Goal: Transaction & Acquisition: Obtain resource

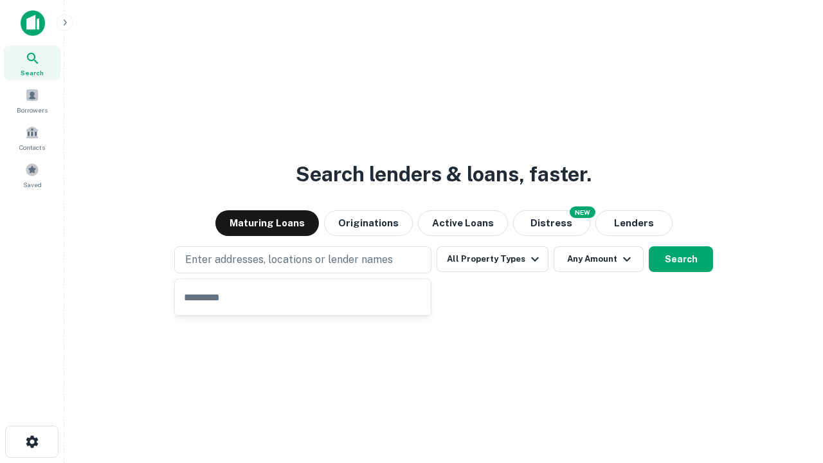
type input "**********"
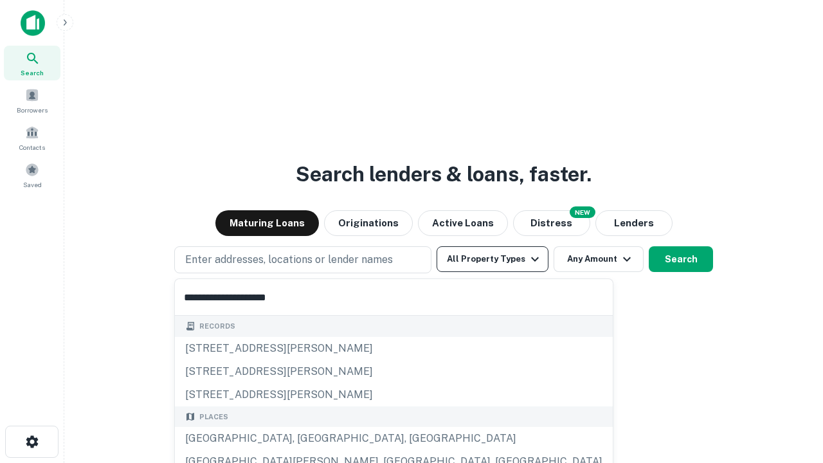
click at [307, 439] on div "[GEOGRAPHIC_DATA], [GEOGRAPHIC_DATA], [GEOGRAPHIC_DATA]" at bounding box center [394, 438] width 438 height 23
click at [493, 259] on button "All Property Types" at bounding box center [493, 259] width 112 height 26
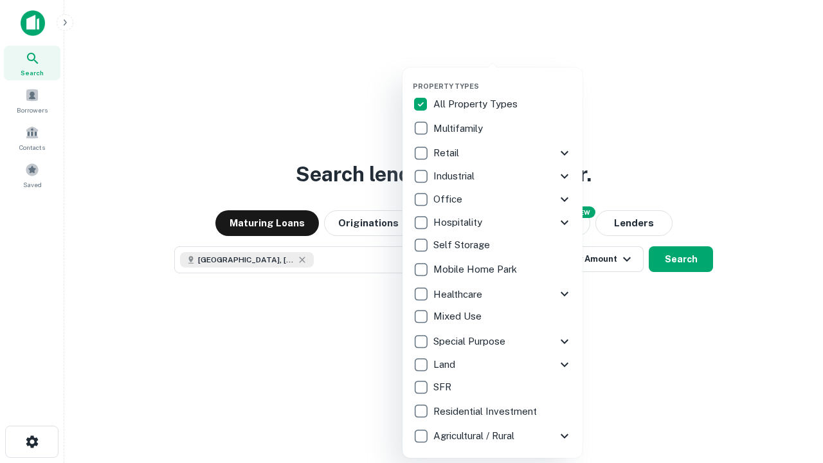
click at [503, 78] on button "button" at bounding box center [503, 78] width 180 height 1
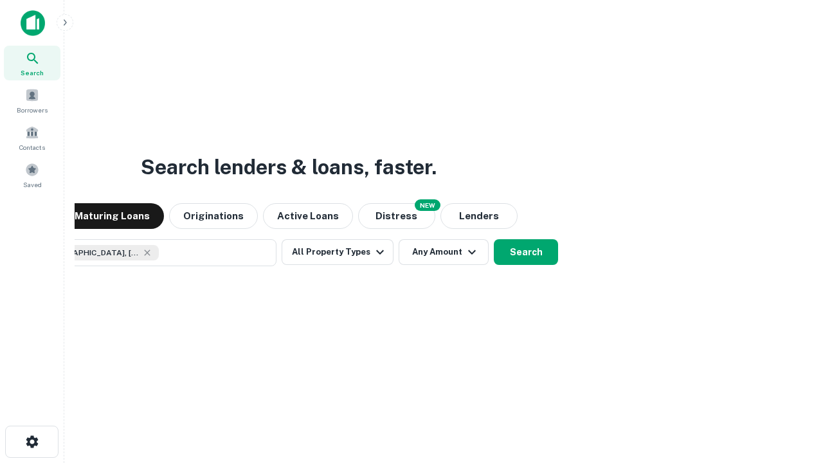
scroll to position [21, 0]
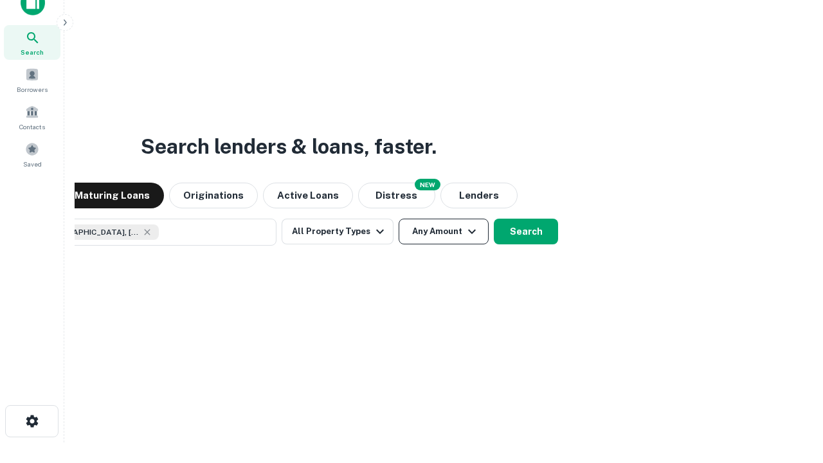
click at [399, 219] on button "Any Amount" at bounding box center [444, 232] width 90 height 26
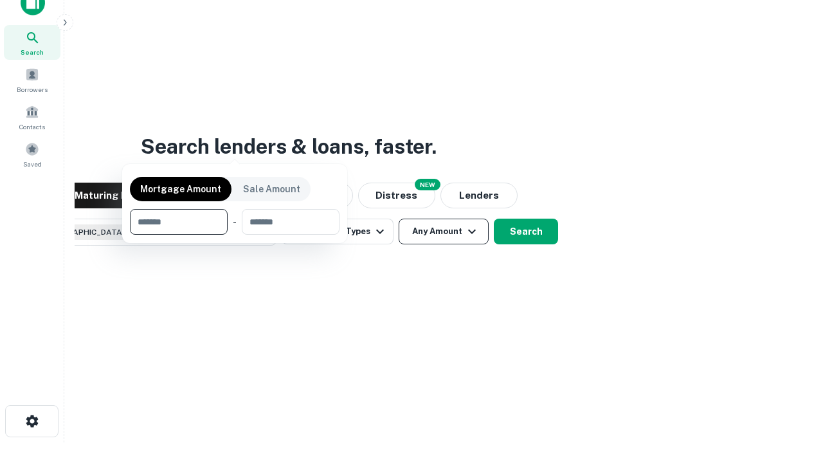
scroll to position [93, 364]
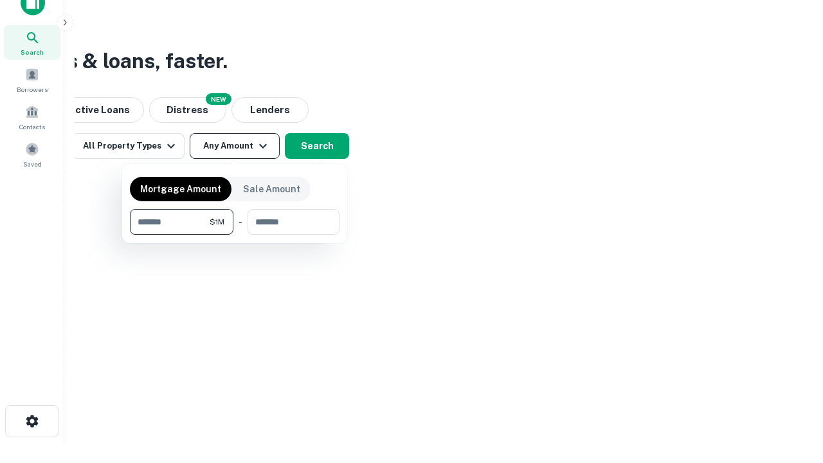
type input "*******"
click at [235, 235] on button "button" at bounding box center [235, 235] width 210 height 1
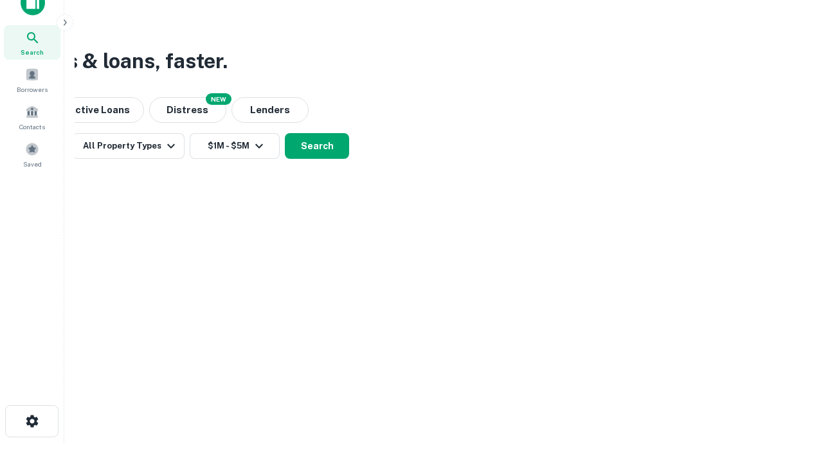
scroll to position [21, 0]
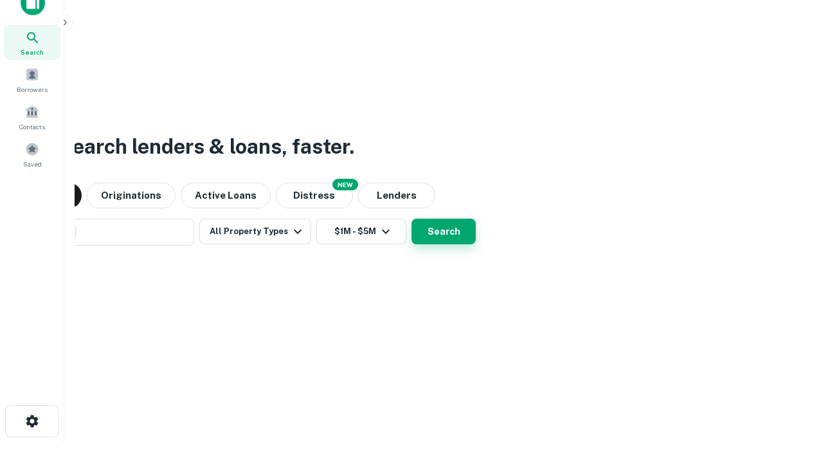
click at [412, 219] on button "Search" at bounding box center [444, 232] width 64 height 26
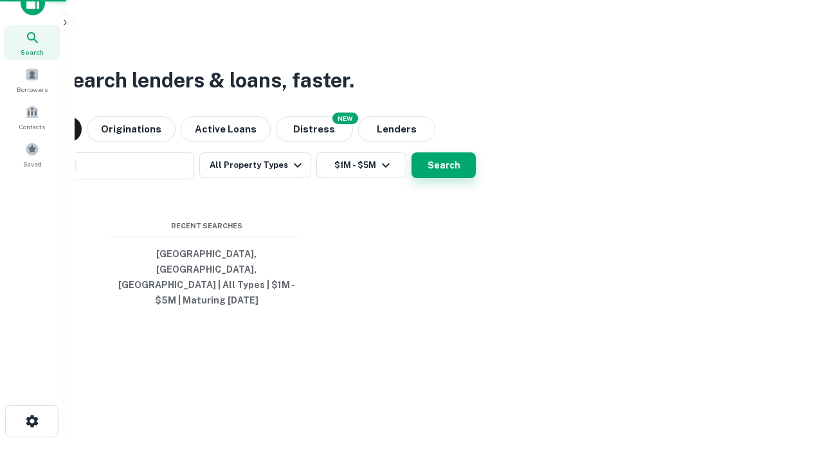
scroll to position [42, 364]
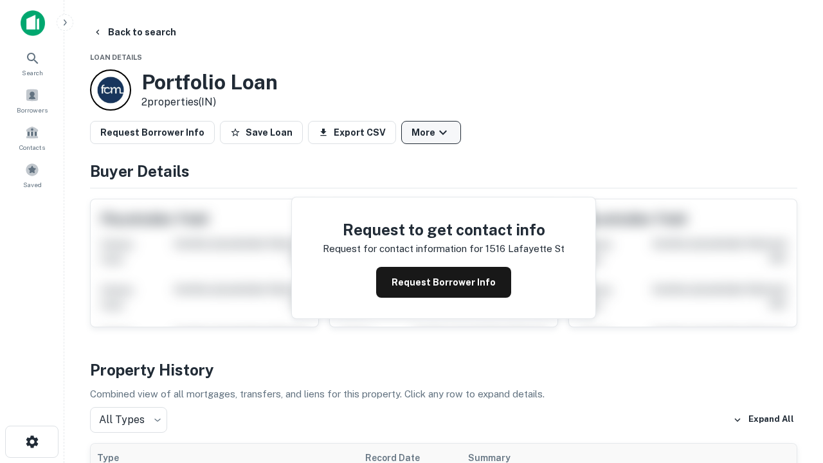
click at [431, 132] on button "More" at bounding box center [431, 132] width 60 height 23
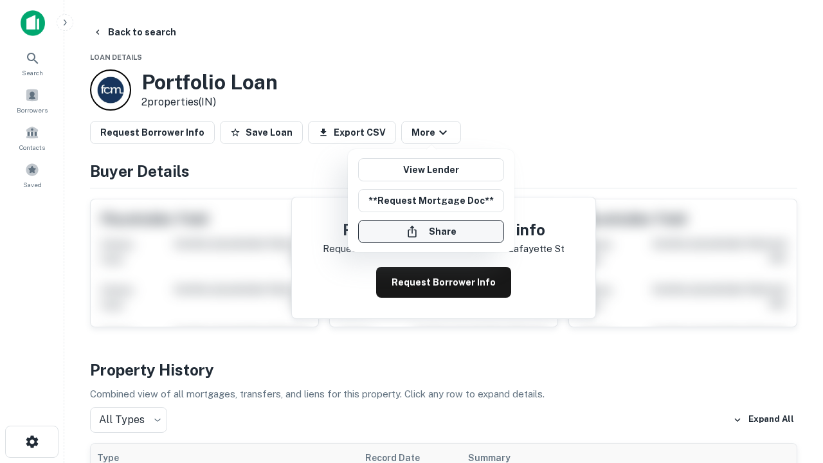
click at [431, 232] on button "Share" at bounding box center [431, 231] width 146 height 23
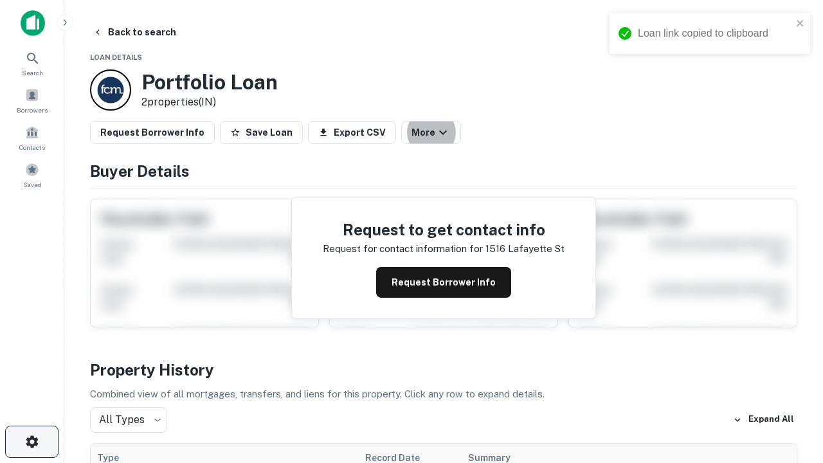
click at [32, 442] on icon "button" at bounding box center [31, 441] width 15 height 15
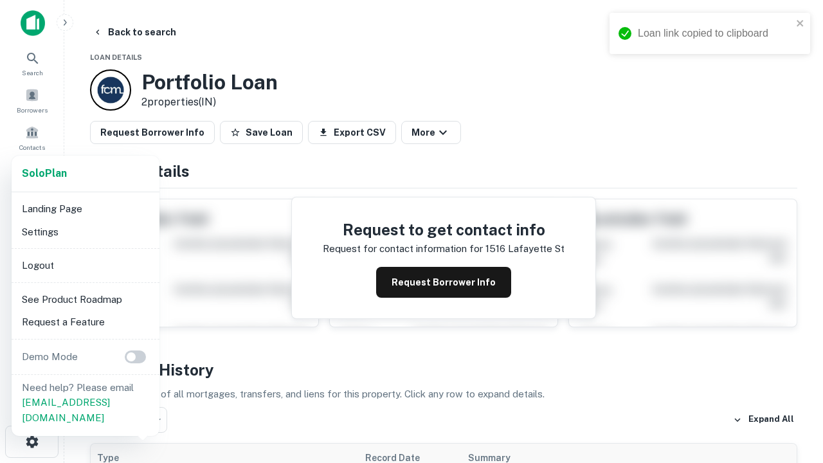
click at [85, 265] on li "Logout" at bounding box center [86, 265] width 138 height 23
